Goal: Transaction & Acquisition: Subscribe to service/newsletter

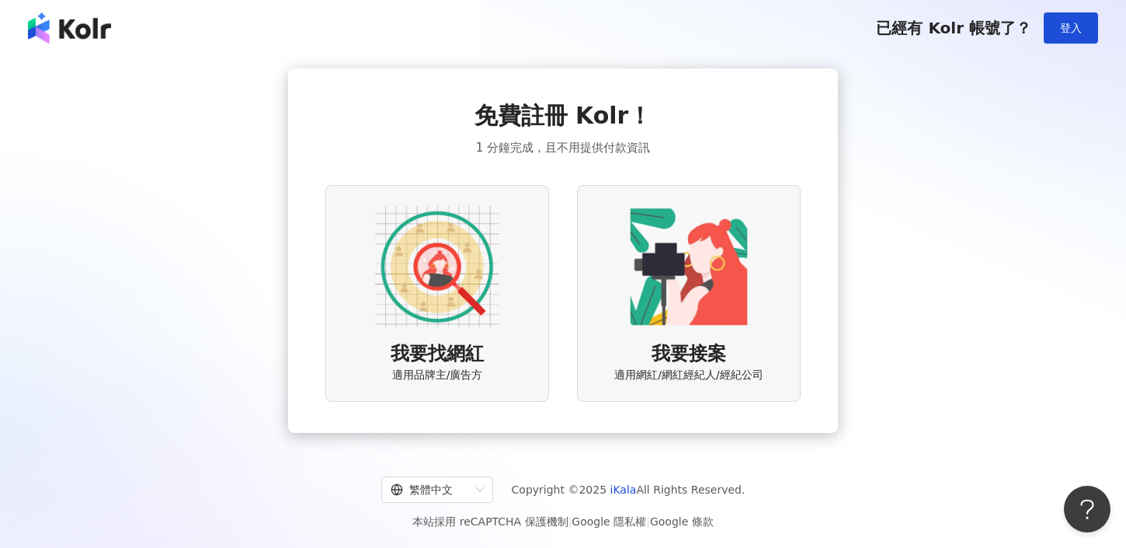
click at [482, 283] on img at bounding box center [437, 266] width 124 height 124
click at [508, 279] on div "我要找網紅 適用品牌主/廣告方" at bounding box center [437, 293] width 224 height 217
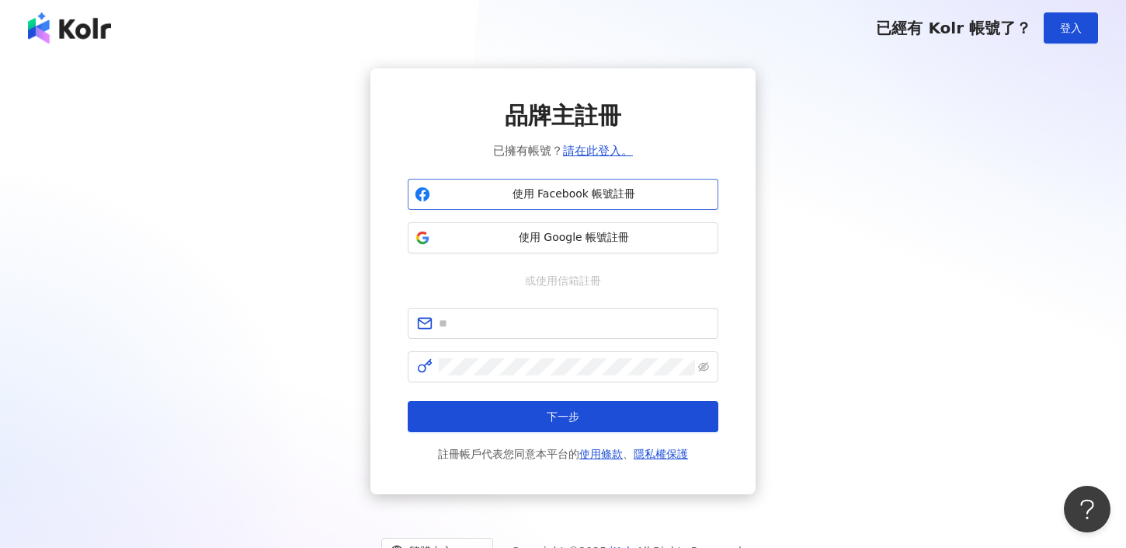
click at [570, 201] on span "使用 Facebook 帳號註冊" at bounding box center [573, 194] width 275 height 16
